Goal: Book appointment/travel/reservation

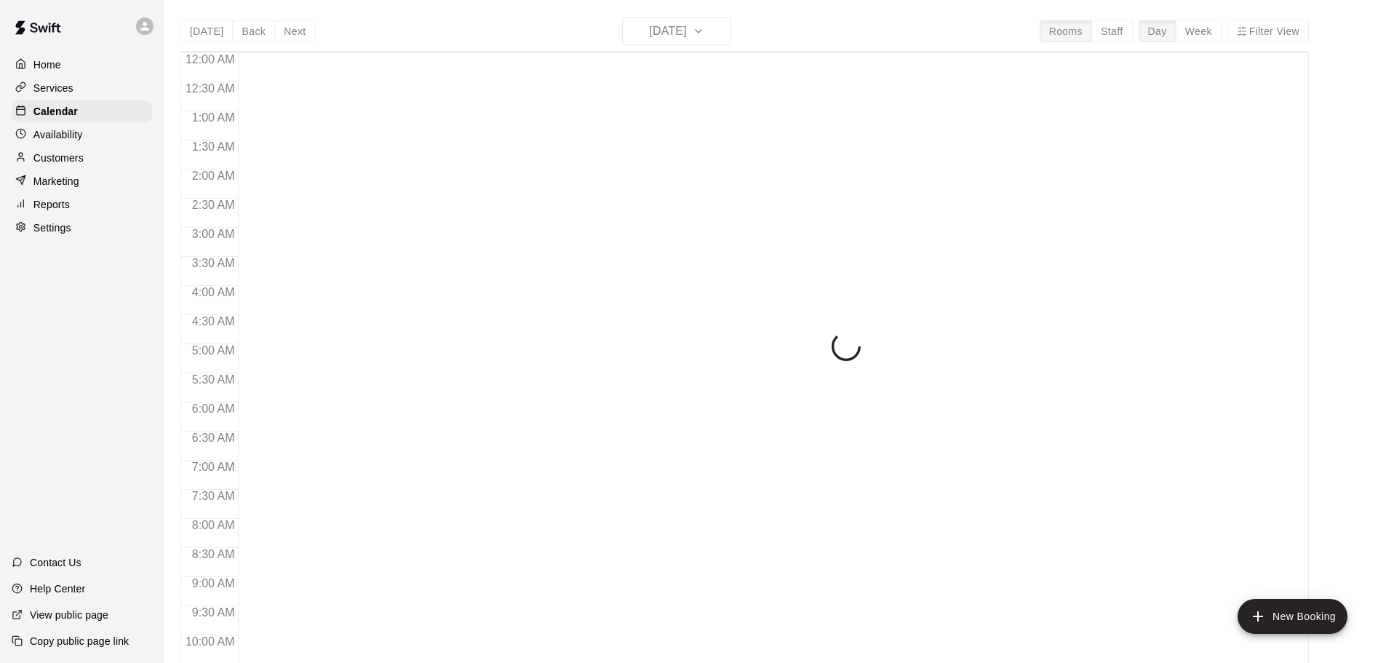
scroll to position [419, 0]
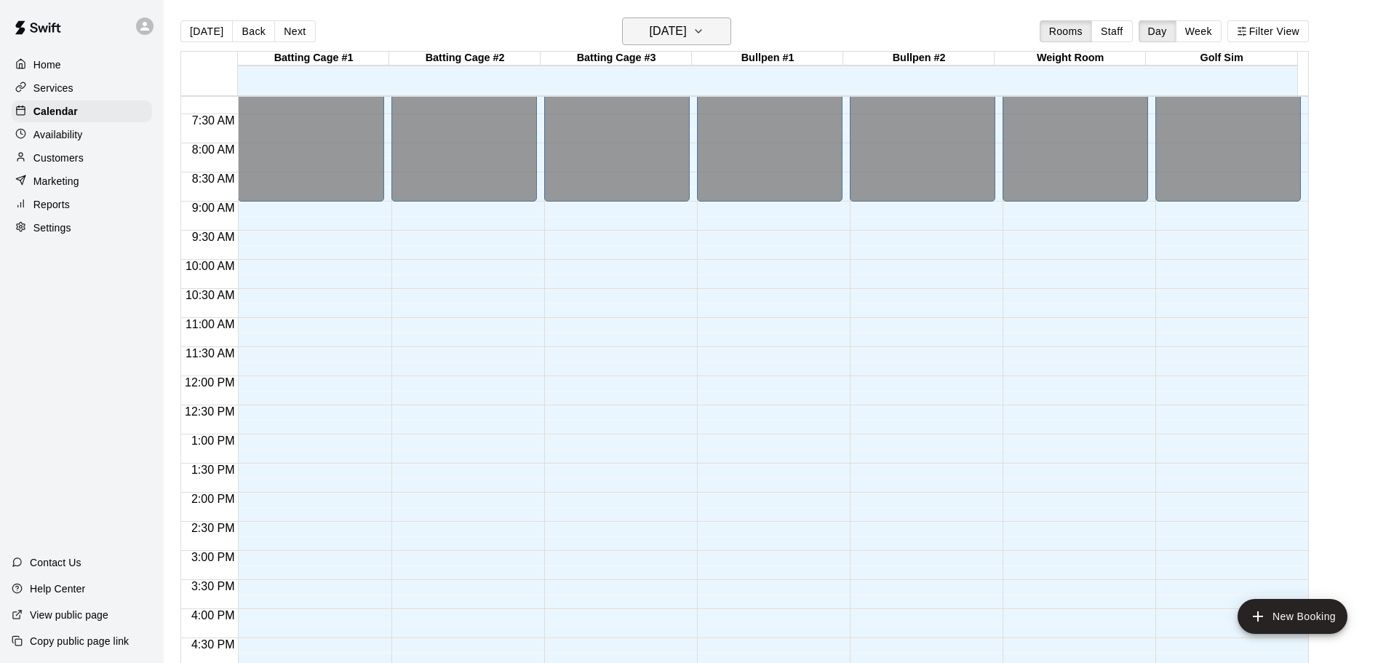
click at [687, 31] on h6 "[DATE]" at bounding box center [667, 31] width 37 height 20
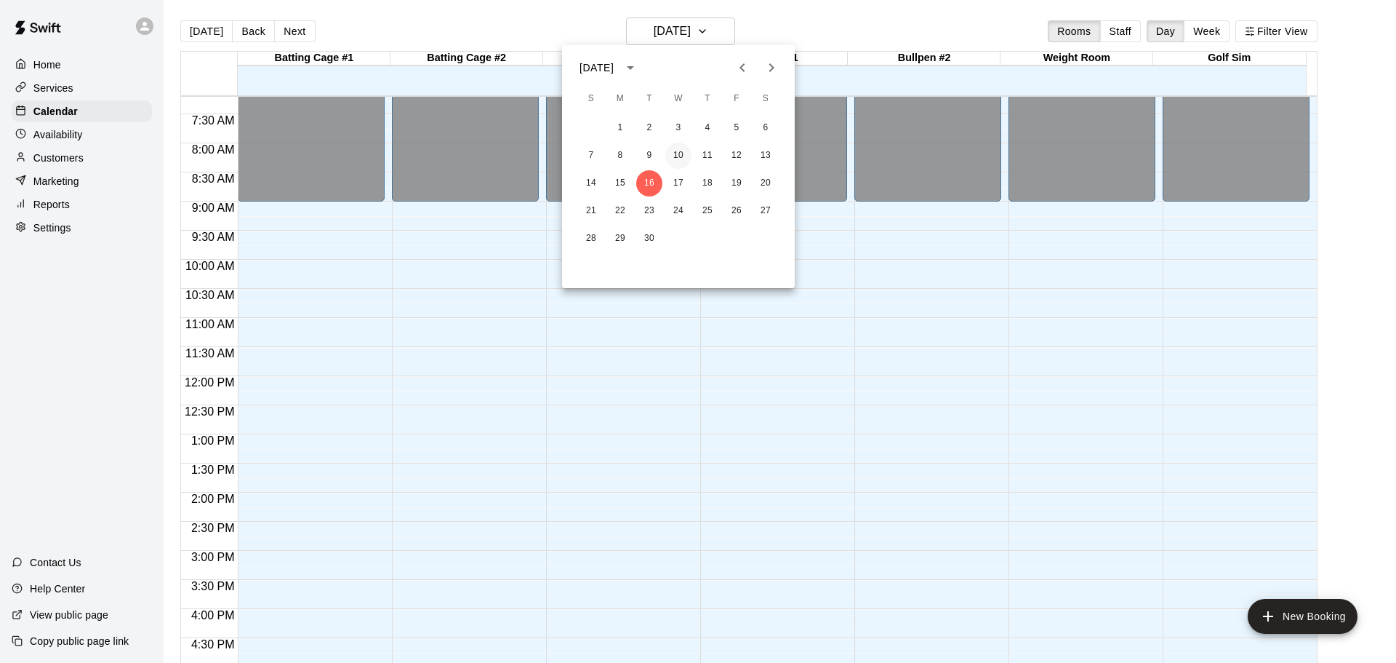
click at [680, 156] on button "10" at bounding box center [678, 156] width 26 height 26
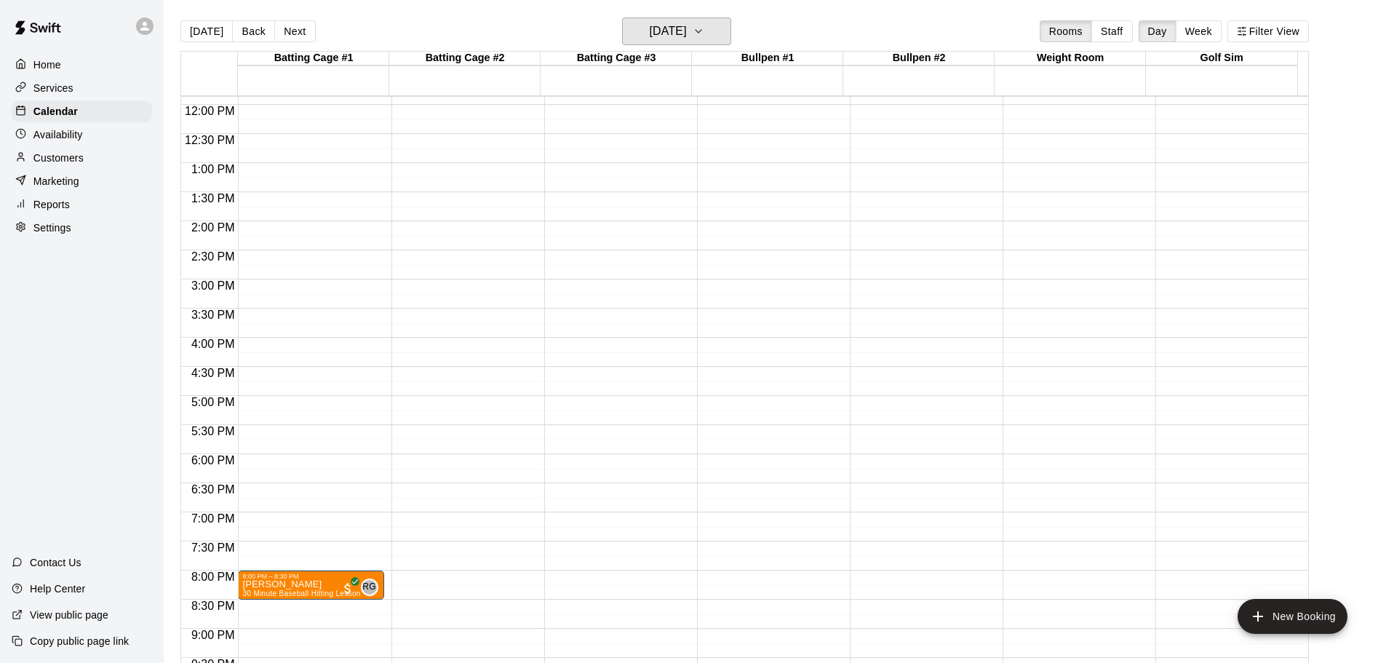
scroll to position [815, 0]
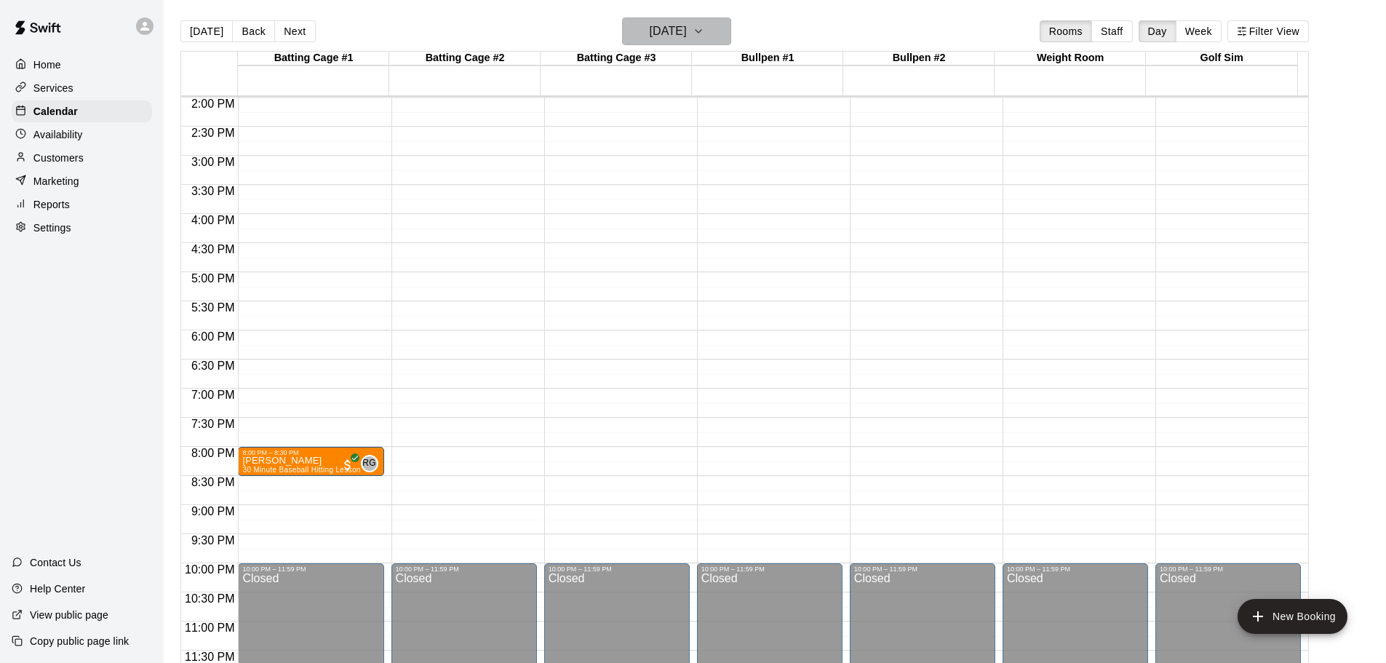
click at [681, 40] on h6 "[DATE]" at bounding box center [667, 31] width 37 height 20
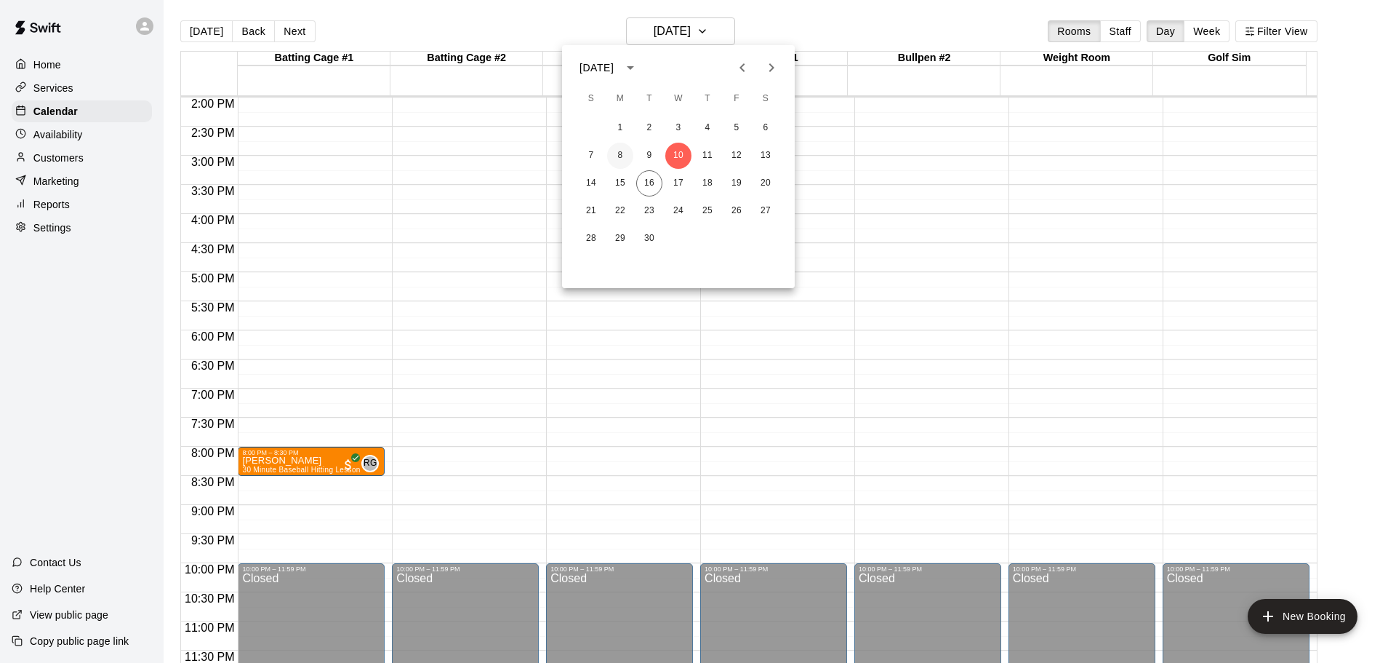
click at [627, 159] on button "8" at bounding box center [620, 156] width 26 height 26
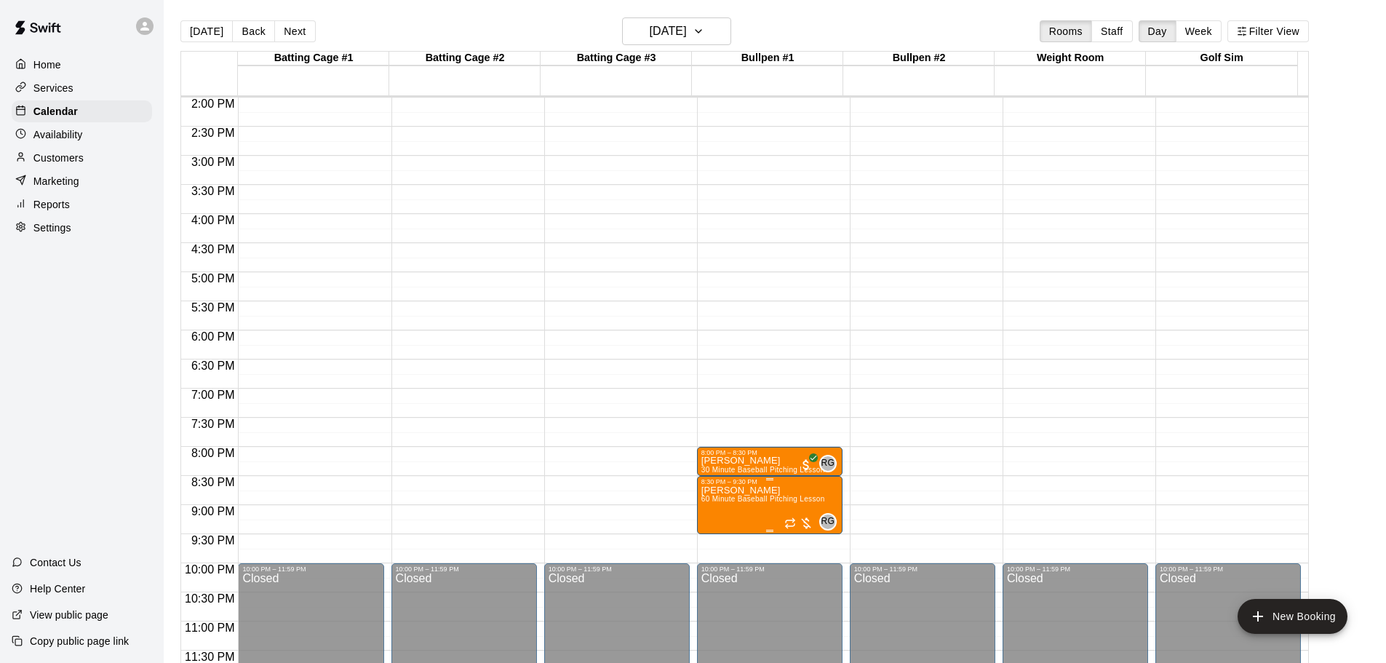
click at [713, 532] on img "edit" at bounding box center [714, 535] width 17 height 17
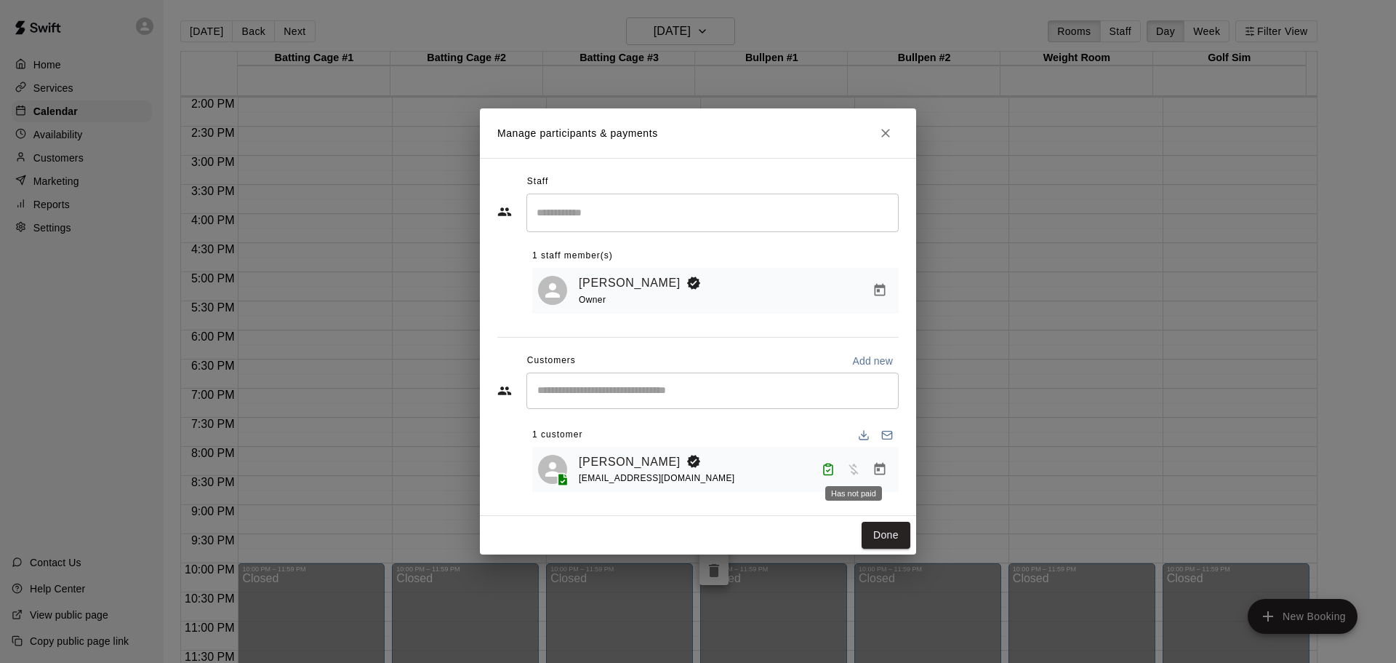
click at [853, 471] on span "Has not paid" at bounding box center [854, 468] width 26 height 12
click at [847, 467] on span "Has not paid" at bounding box center [854, 468] width 26 height 12
click at [851, 467] on span "Has not paid" at bounding box center [854, 468] width 26 height 12
click at [881, 472] on icon "Manage bookings & payment" at bounding box center [880, 469] width 15 height 15
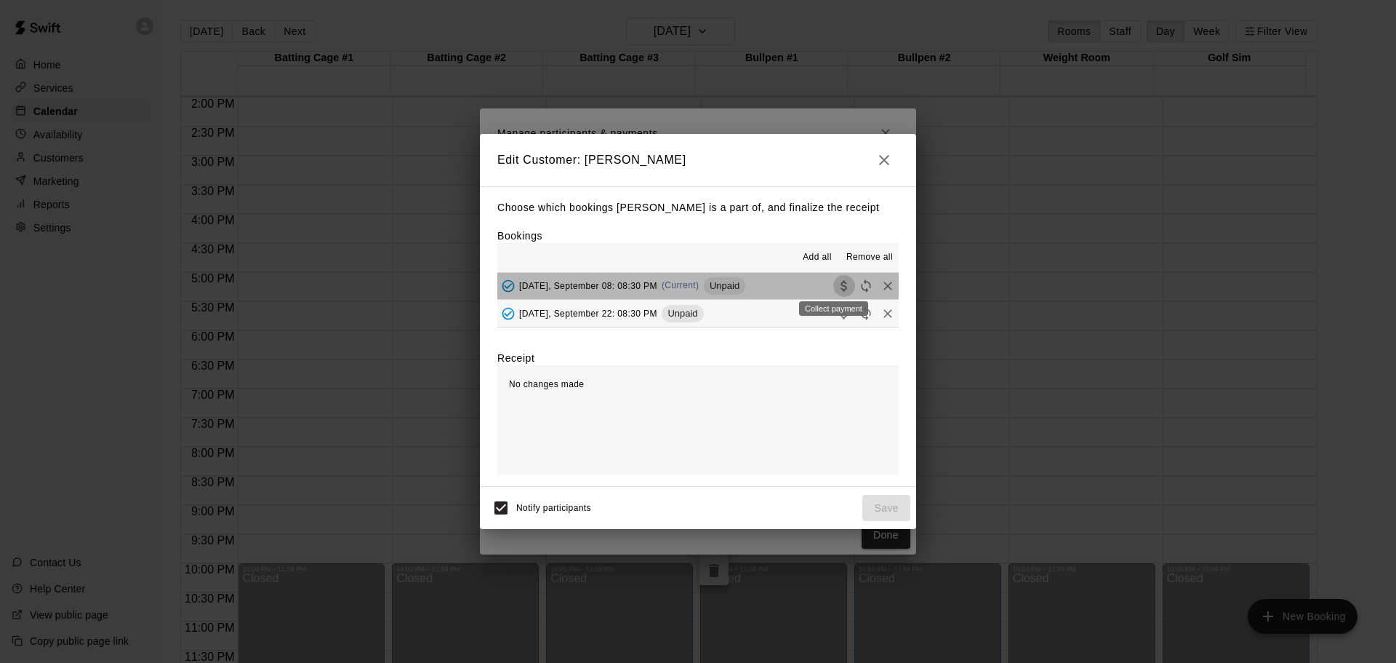
click at [841, 287] on icon "Collect payment" at bounding box center [844, 285] width 6 height 11
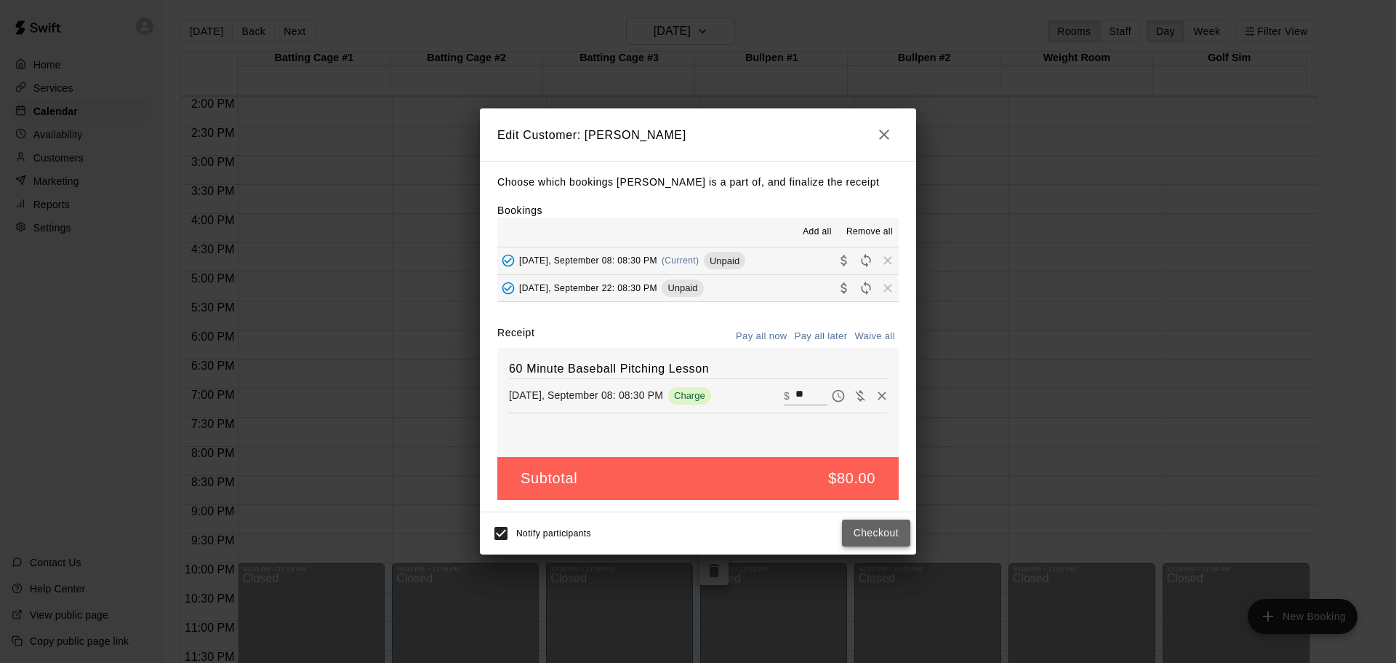
click at [866, 542] on button "Checkout" at bounding box center [876, 532] width 68 height 27
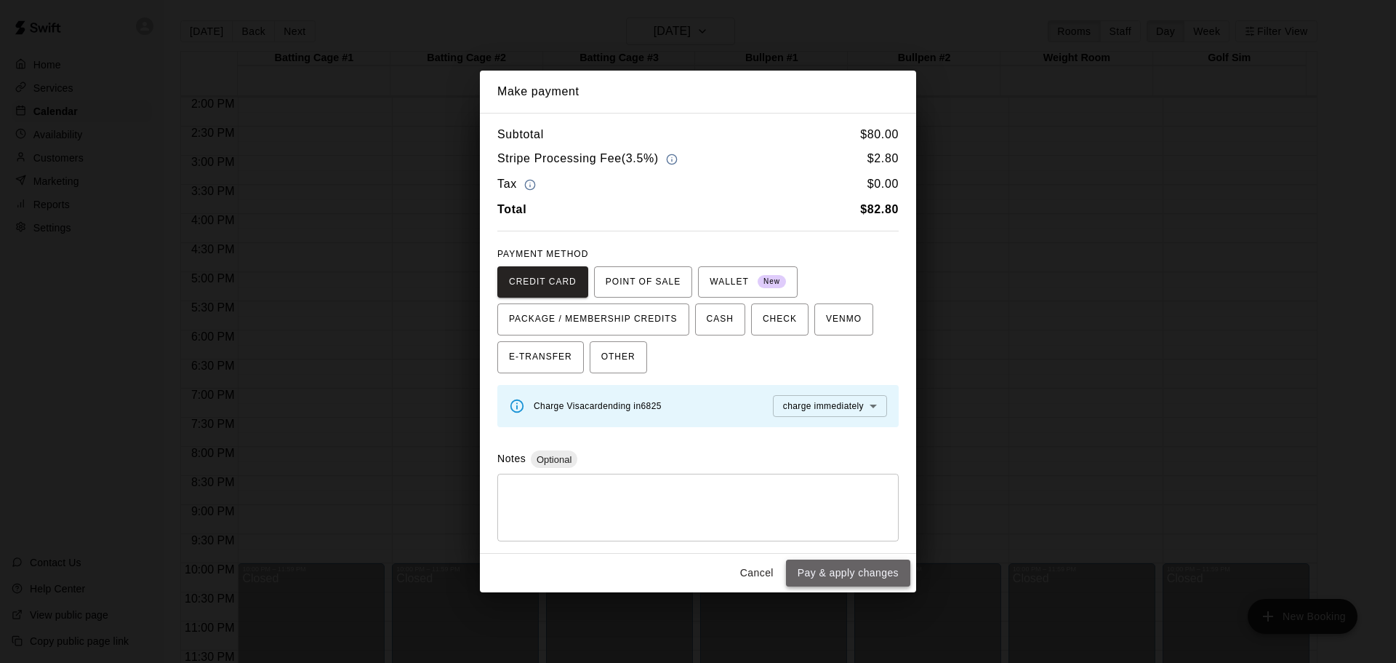
click at [826, 565] on button "Pay & apply changes" at bounding box center [848, 572] width 124 height 27
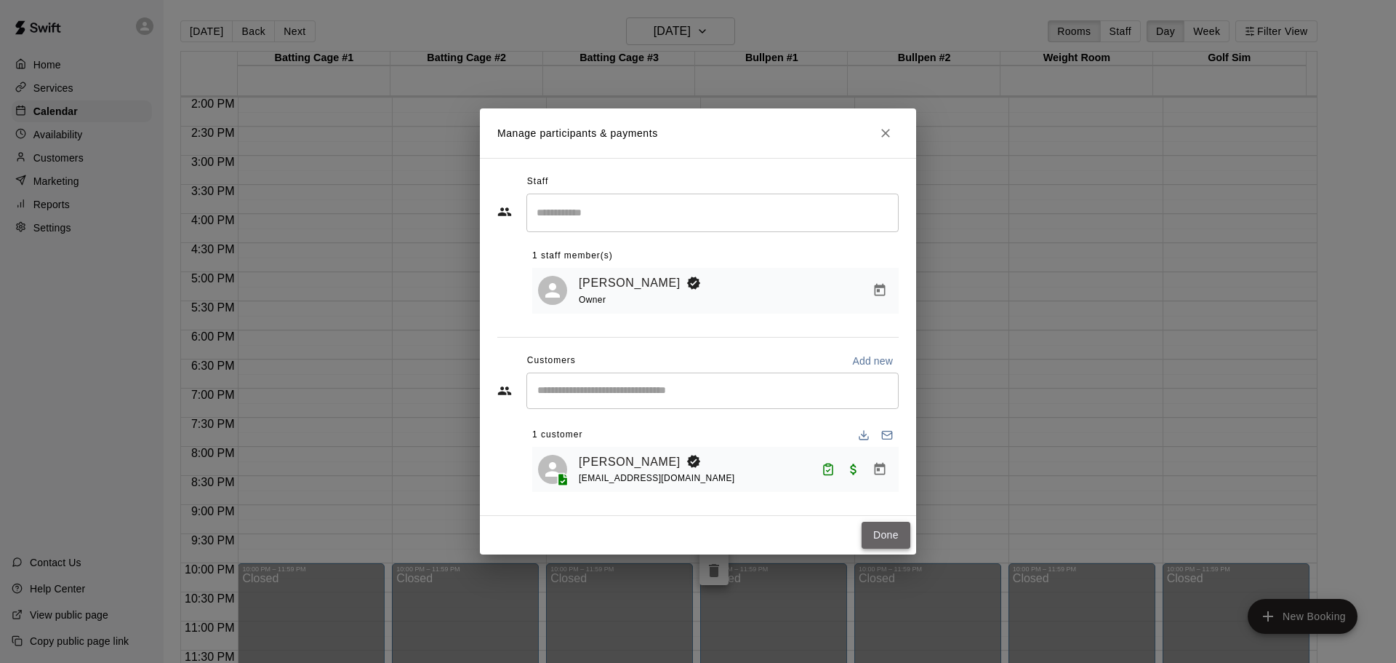
click at [884, 534] on button "Done" at bounding box center [886, 534] width 49 height 27
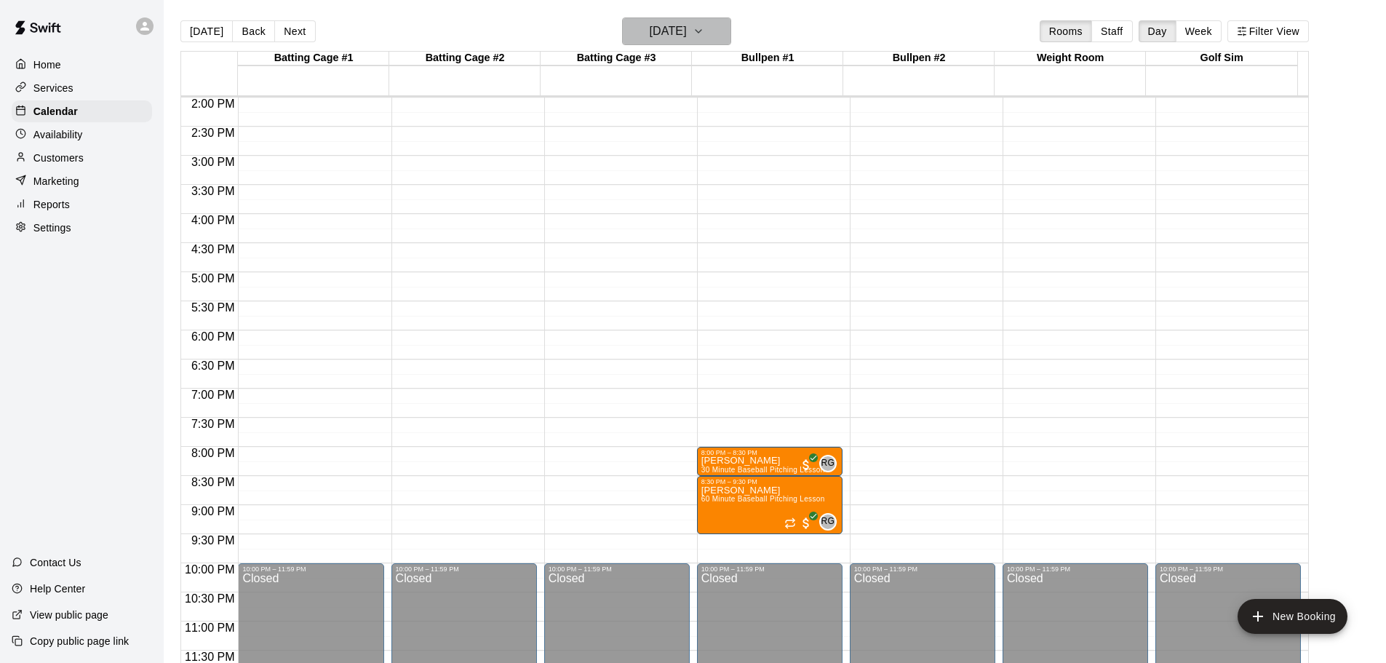
click at [704, 37] on icon "button" at bounding box center [698, 31] width 12 height 17
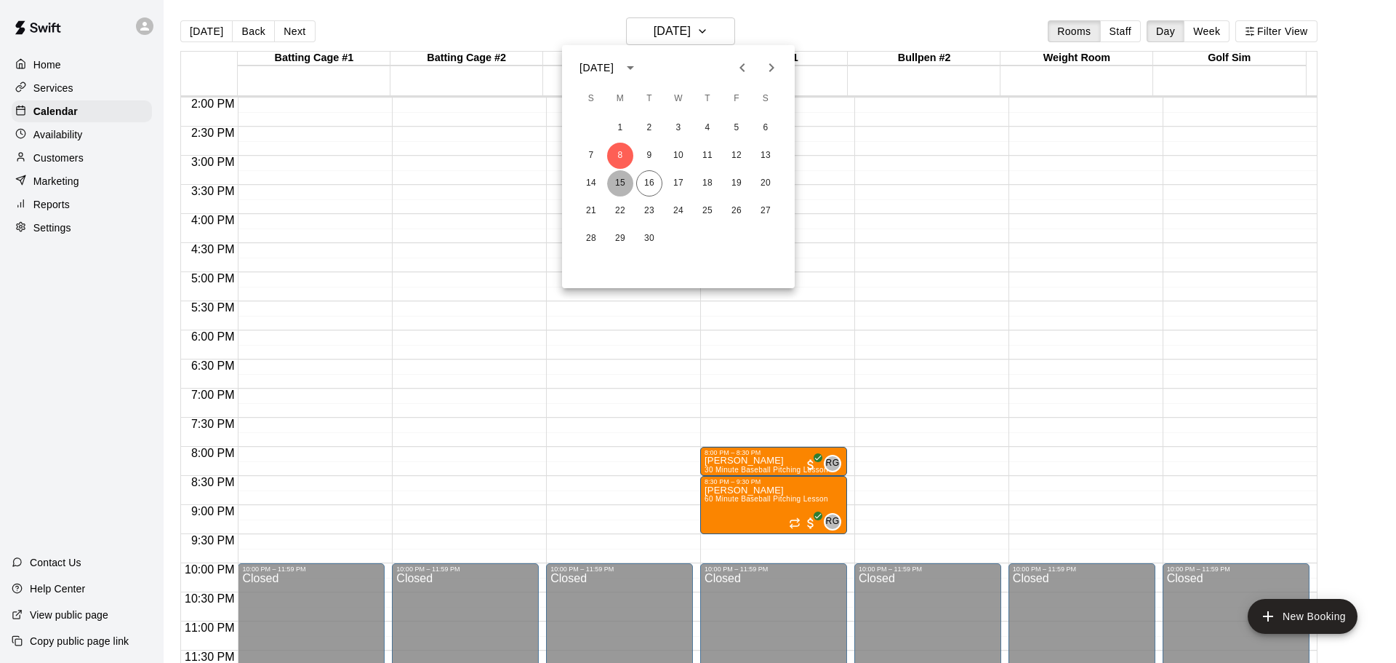
click at [621, 185] on button "15" at bounding box center [620, 183] width 26 height 26
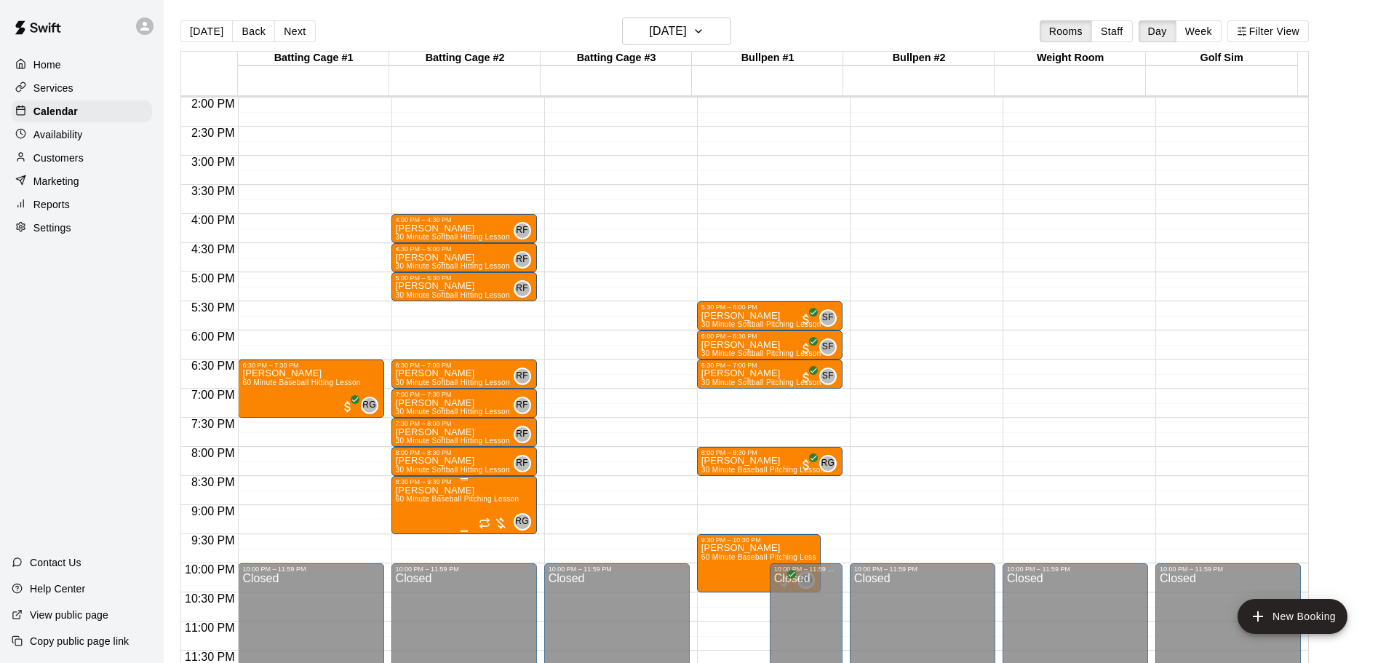
click at [508, 484] on div "8:30 PM – 9:30 PM" at bounding box center [464, 481] width 137 height 7
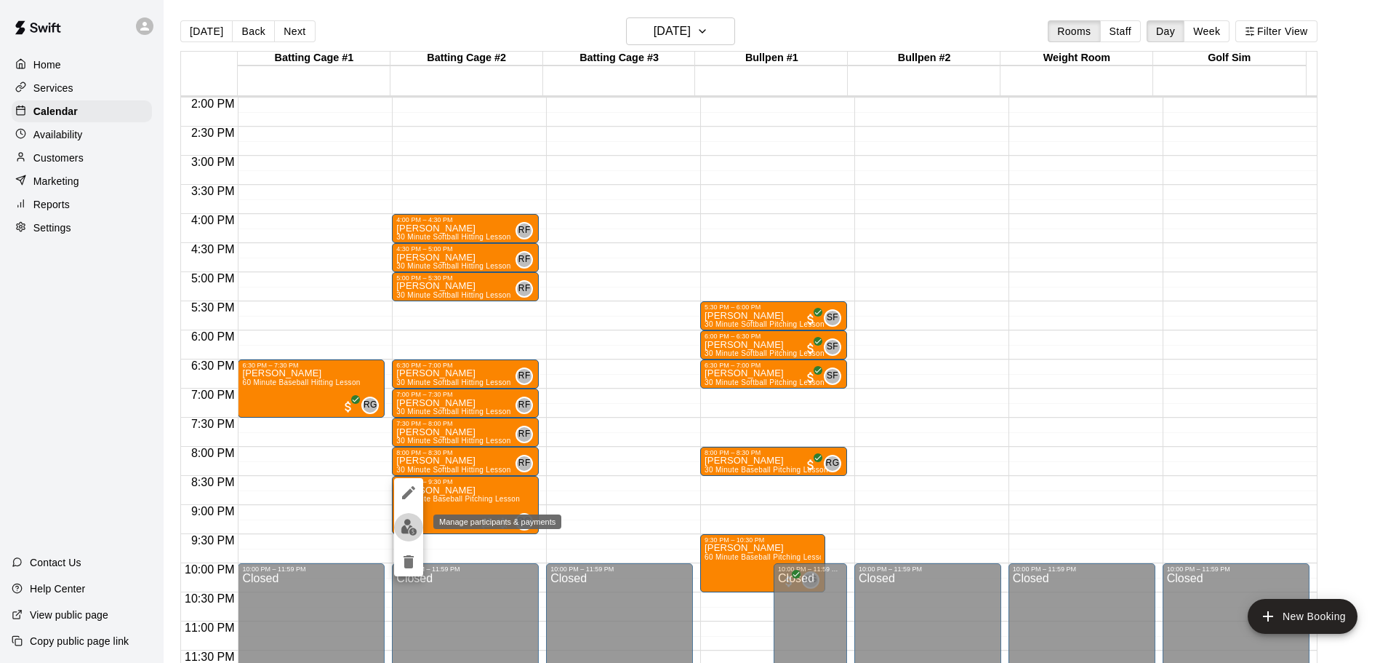
click at [415, 527] on img "edit" at bounding box center [409, 527] width 17 height 17
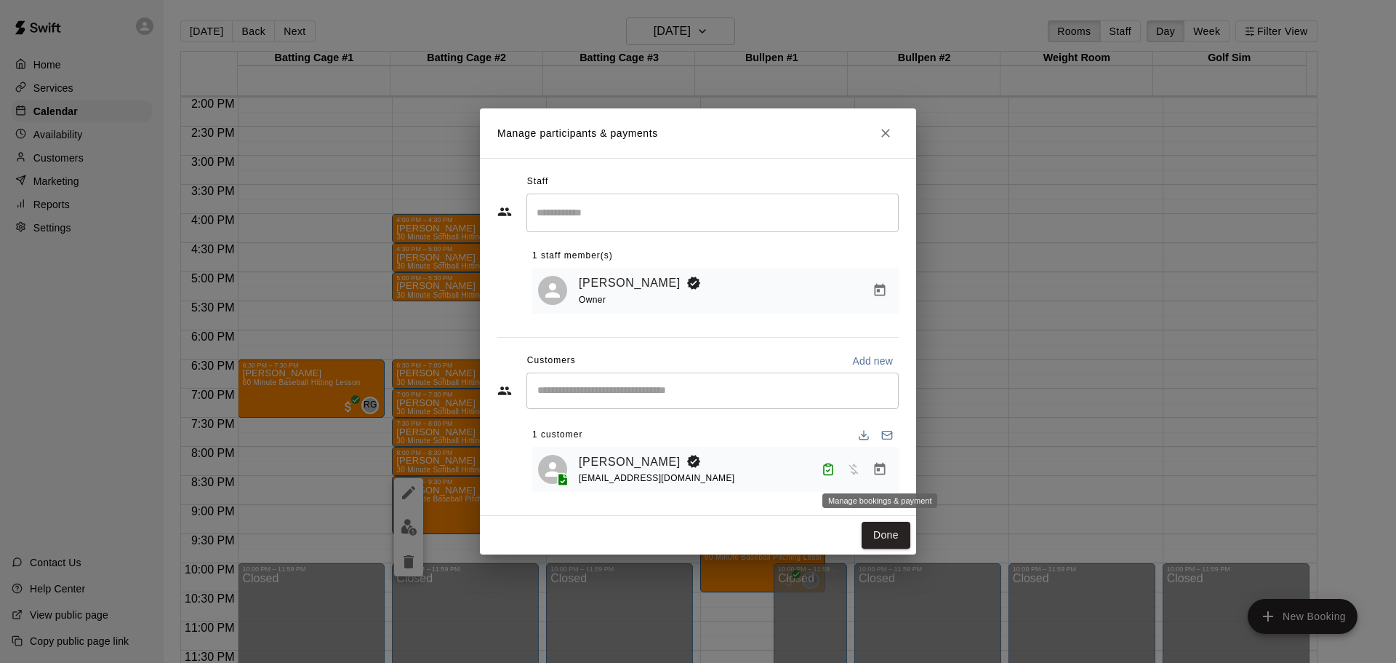
click at [876, 473] on icon "Manage bookings & payment" at bounding box center [880, 469] width 11 height 12
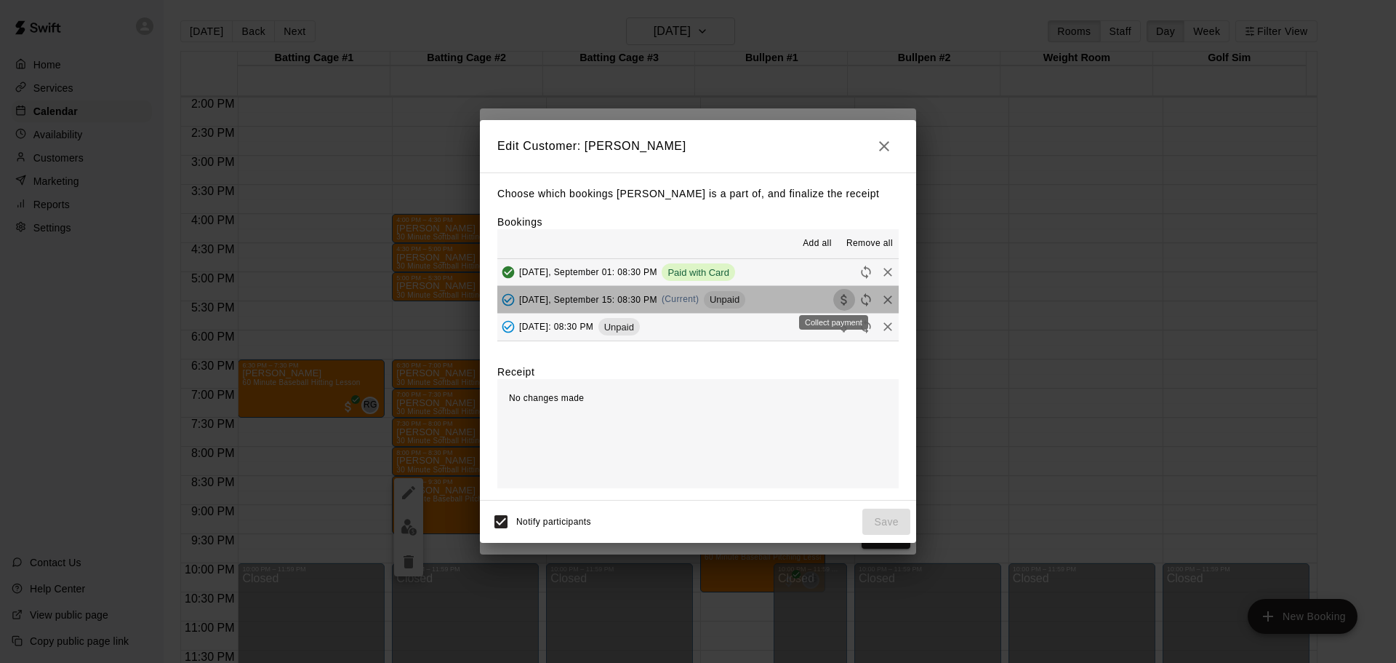
click at [837, 300] on icon "Collect payment" at bounding box center [844, 299] width 15 height 15
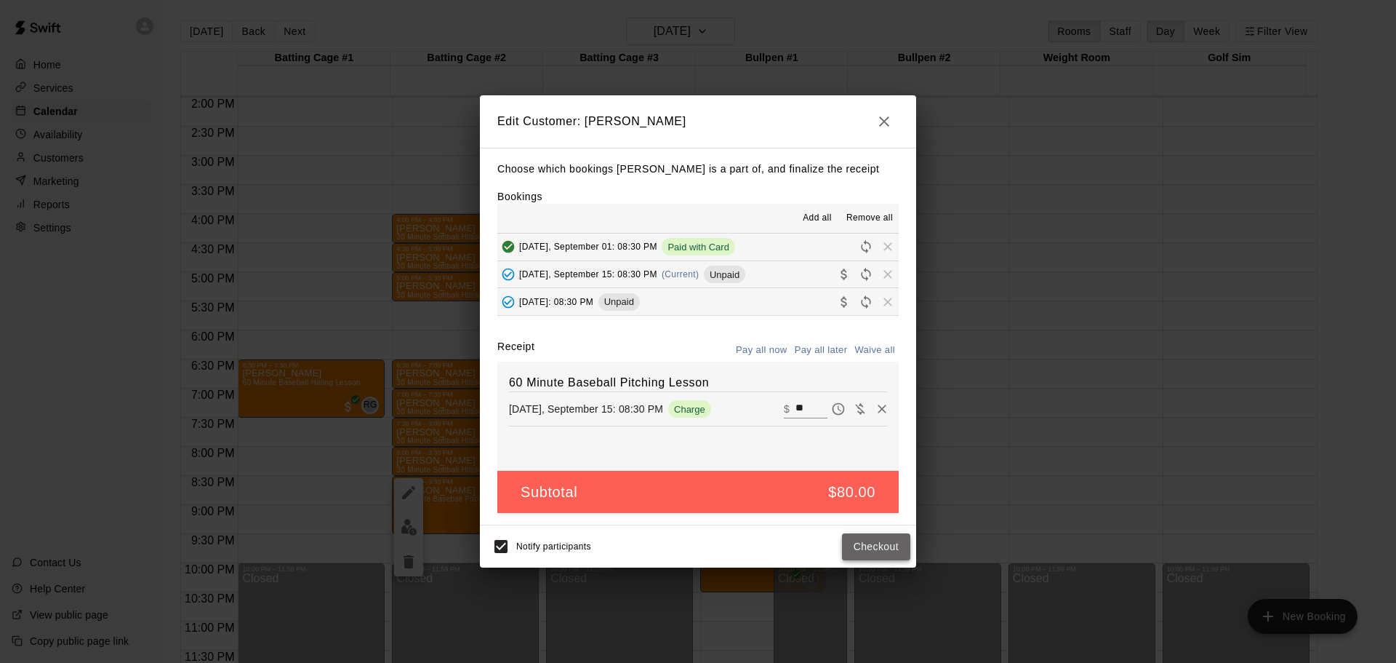
click at [847, 538] on button "Checkout" at bounding box center [876, 546] width 68 height 27
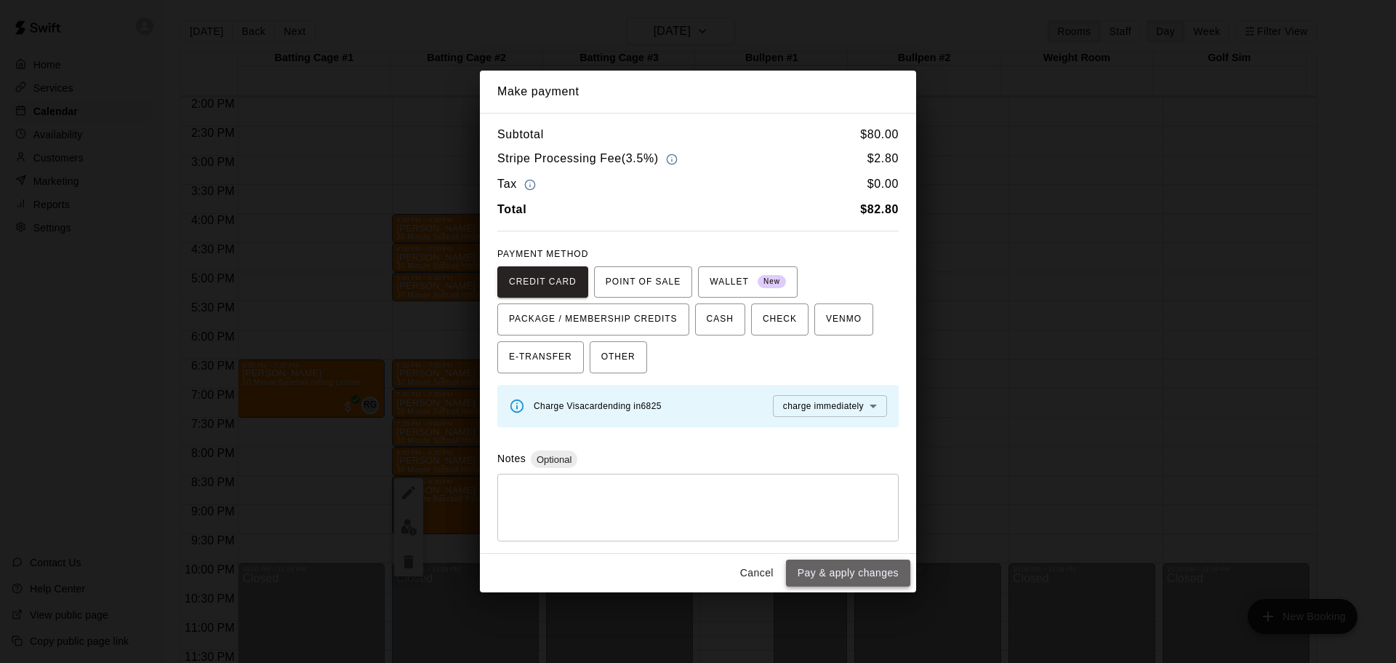
click at [834, 569] on button "Pay & apply changes" at bounding box center [848, 572] width 124 height 27
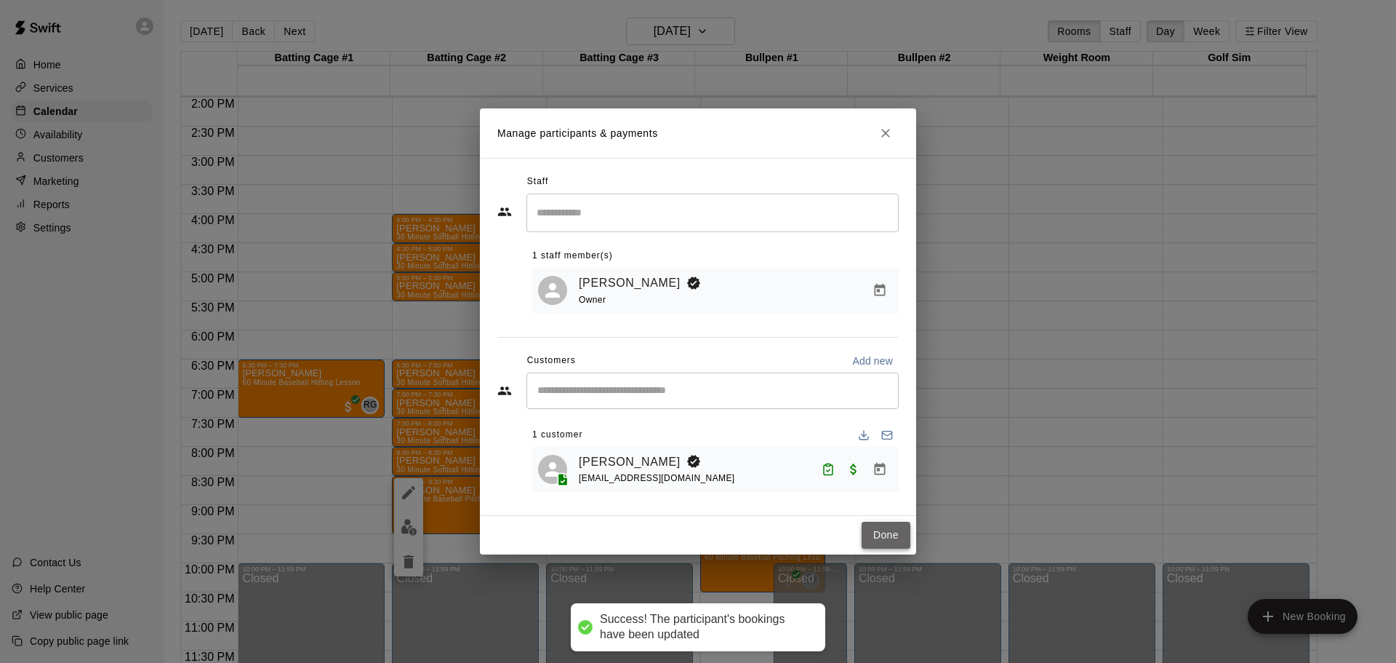
click at [888, 528] on button "Done" at bounding box center [886, 534] width 49 height 27
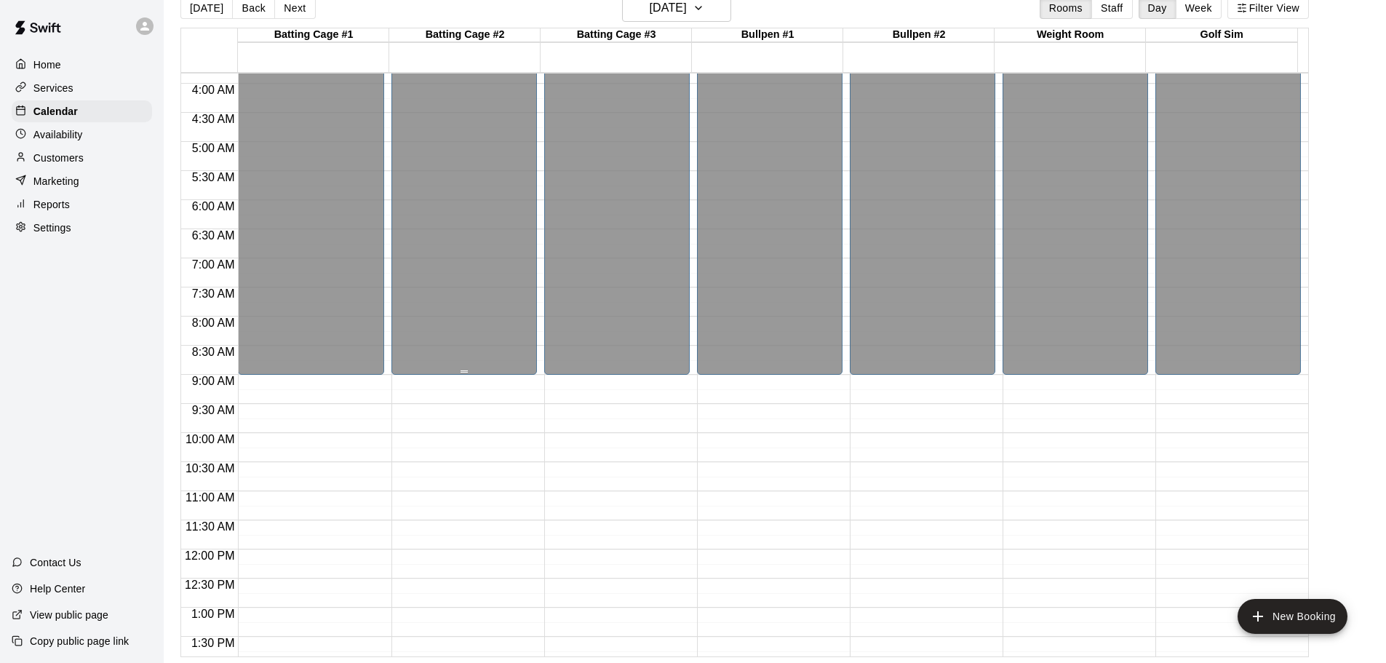
scroll to position [88, 0]
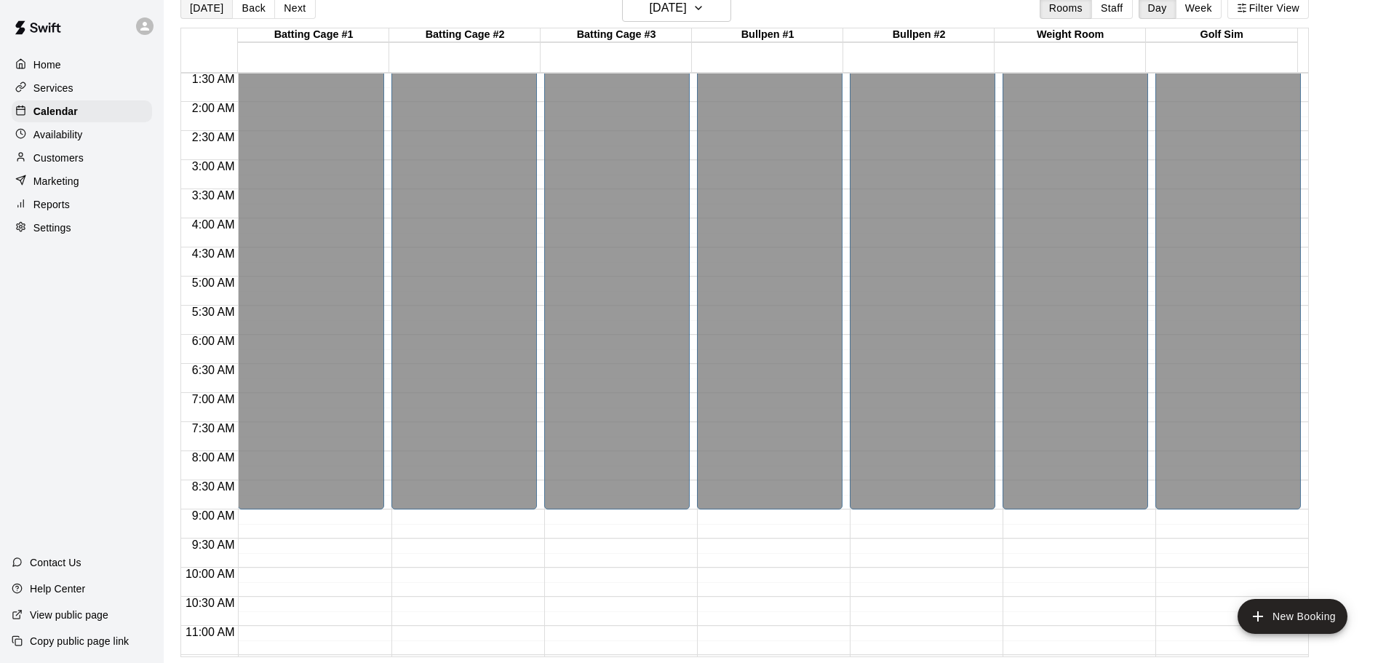
click at [199, 6] on button "[DATE]" at bounding box center [206, 8] width 52 height 22
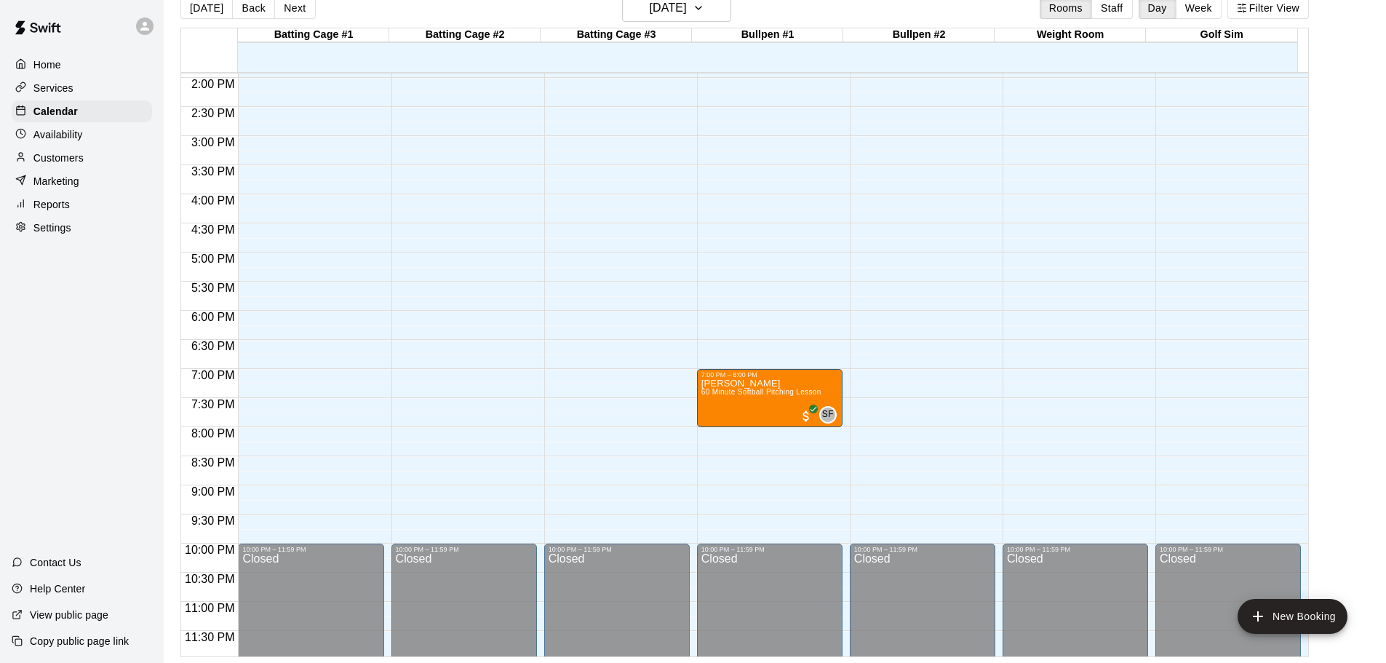
scroll to position [815, 0]
